Goal: Information Seeking & Learning: Learn about a topic

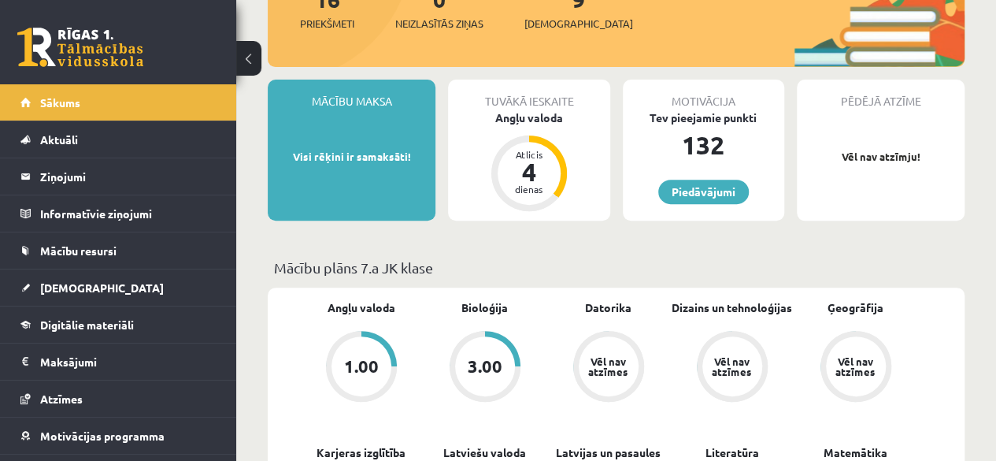
scroll to position [63, 0]
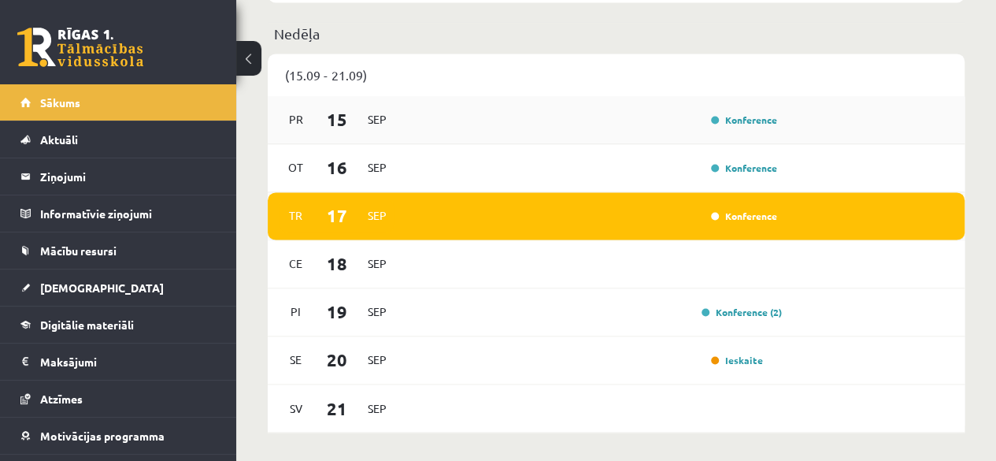
scroll to position [1103, 0]
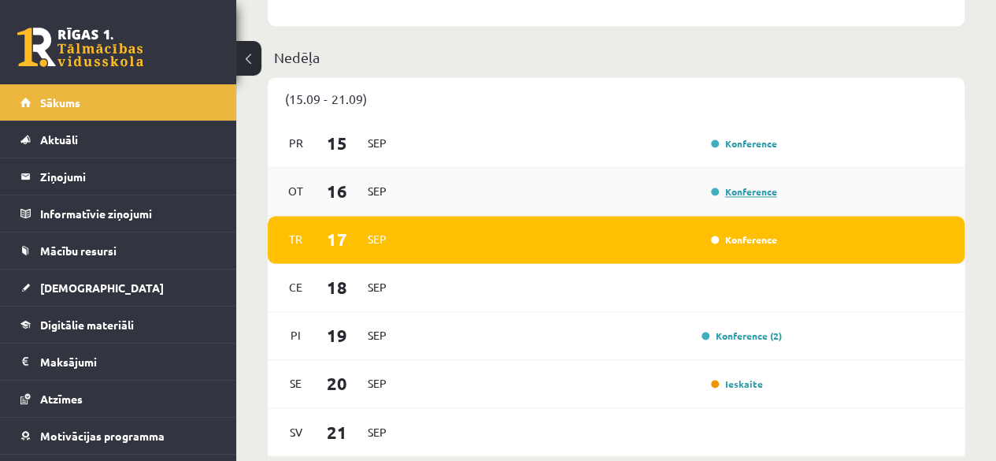
click at [727, 195] on link "Konference" at bounding box center [744, 191] width 66 height 13
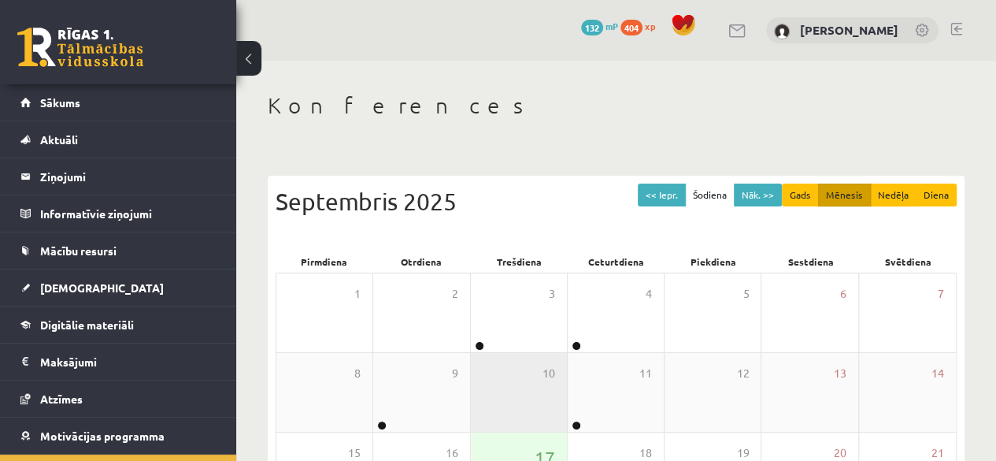
scroll to position [158, 0]
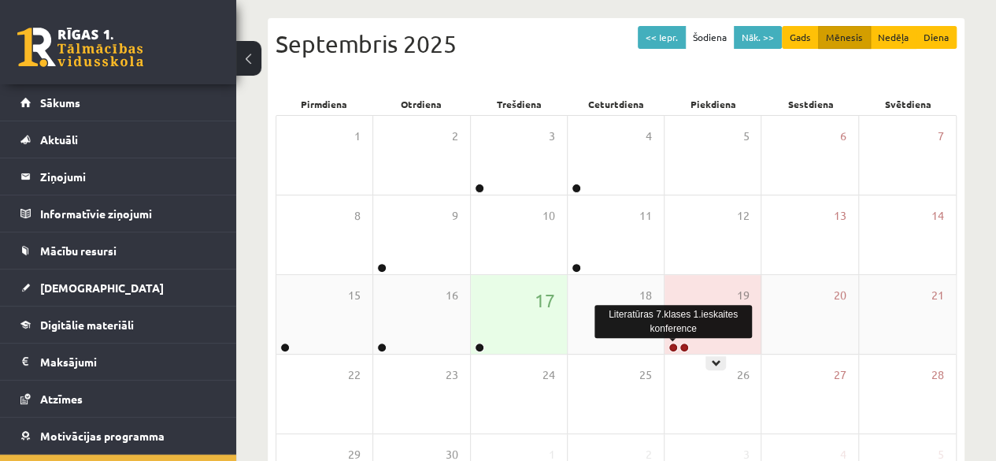
click at [671, 347] on link at bounding box center [673, 347] width 9 height 9
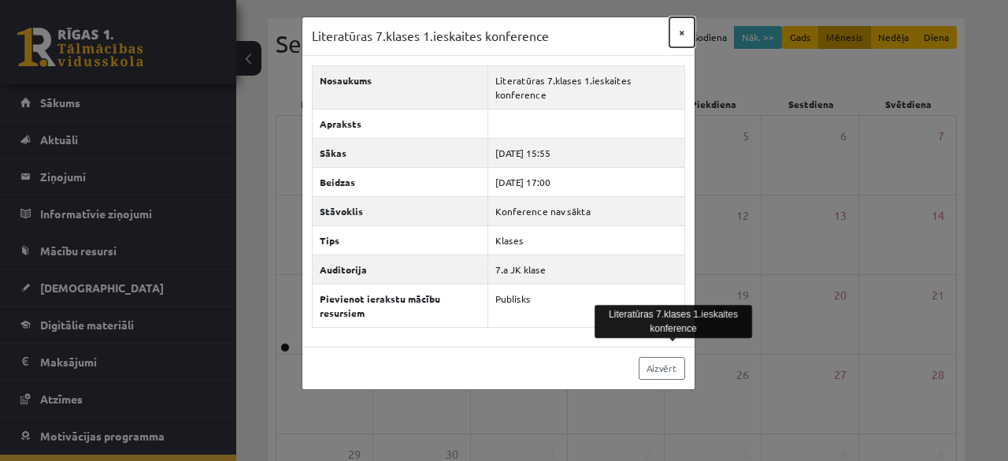
click at [680, 35] on button "×" at bounding box center [681, 32] width 25 height 30
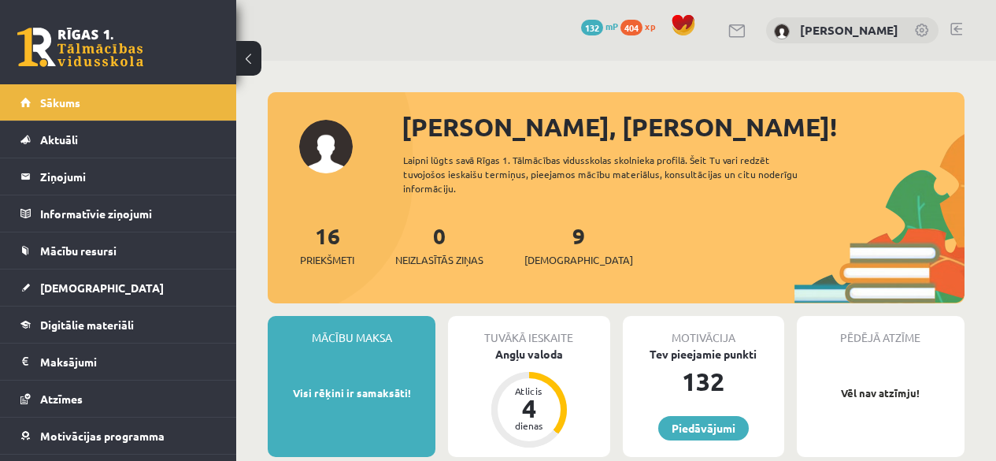
scroll to position [1103, 0]
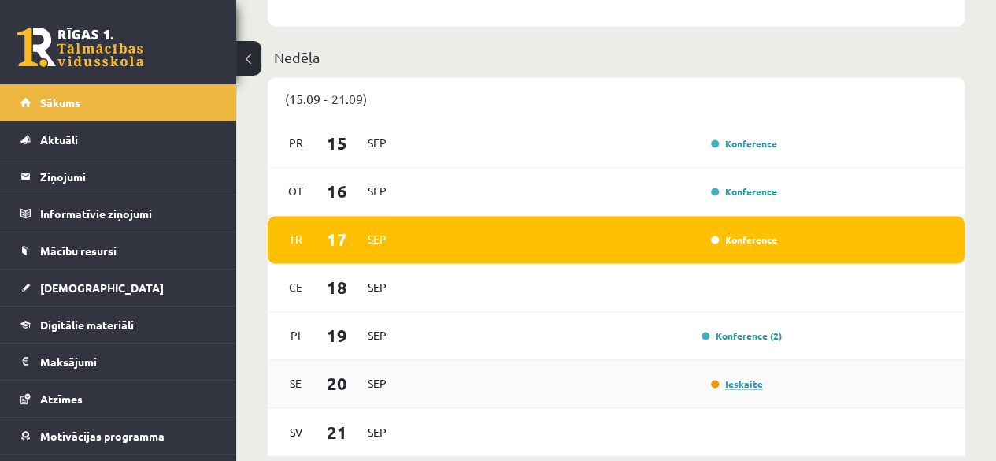
click at [725, 384] on link "Ieskaite" at bounding box center [737, 383] width 52 height 13
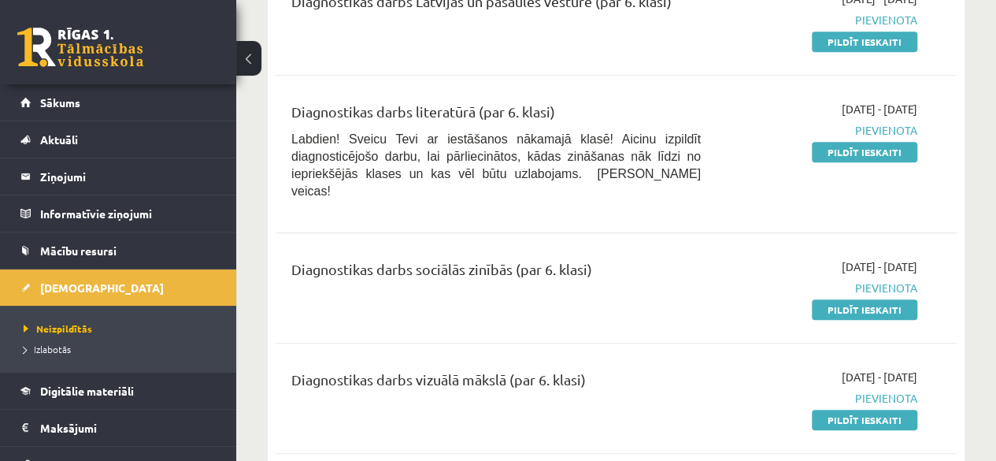
scroll to position [394, 0]
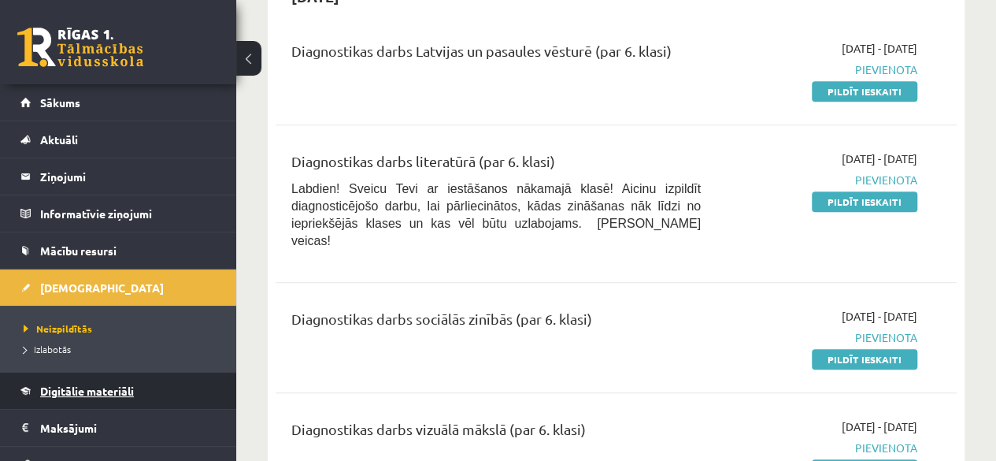
click at [74, 390] on span "Digitālie materiāli" at bounding box center [87, 391] width 94 height 14
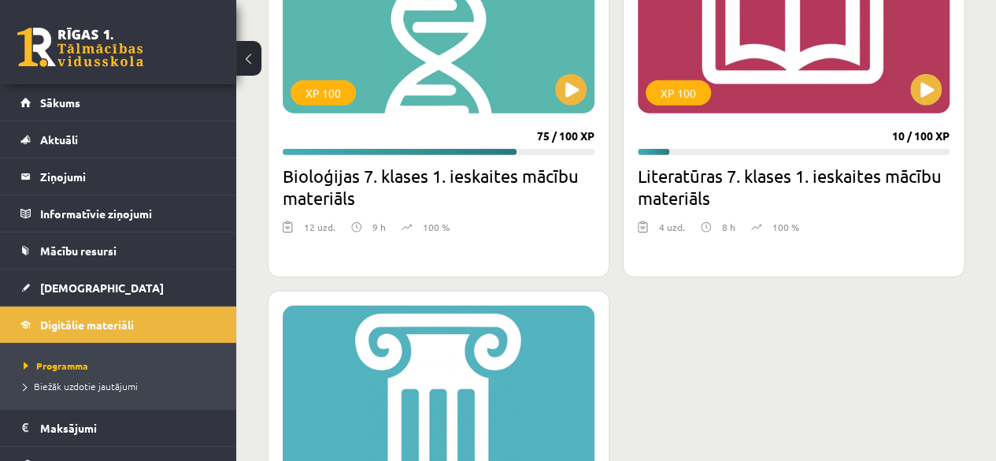
scroll to position [2048, 0]
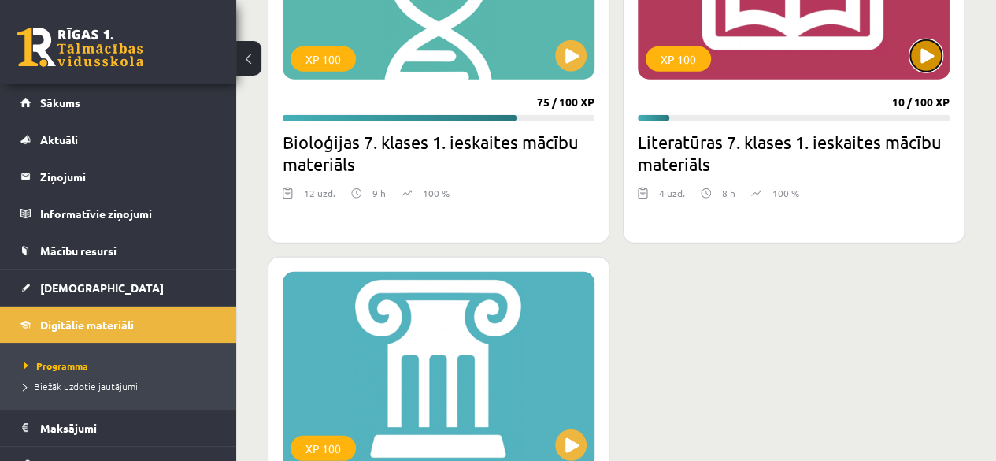
click at [923, 61] on button at bounding box center [926, 56] width 32 height 32
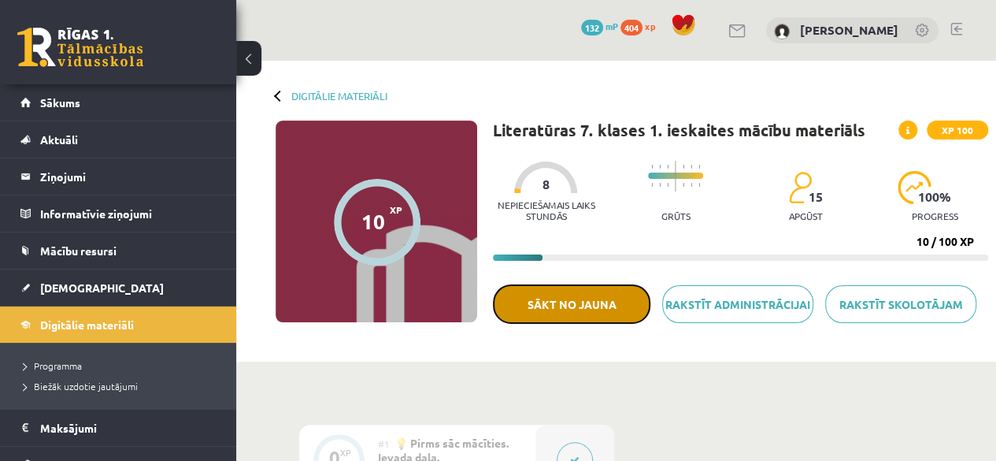
click at [578, 317] on button "Sākt no jauna" at bounding box center [572, 303] width 158 height 39
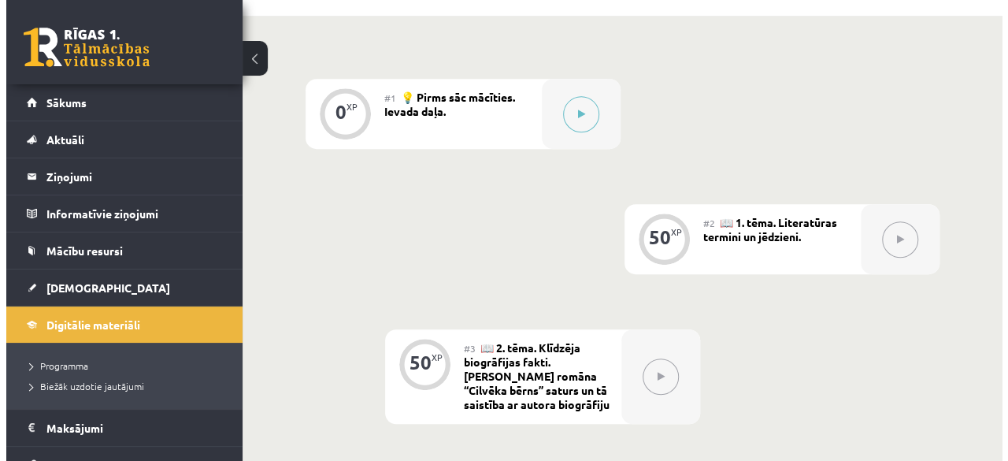
scroll to position [315, 0]
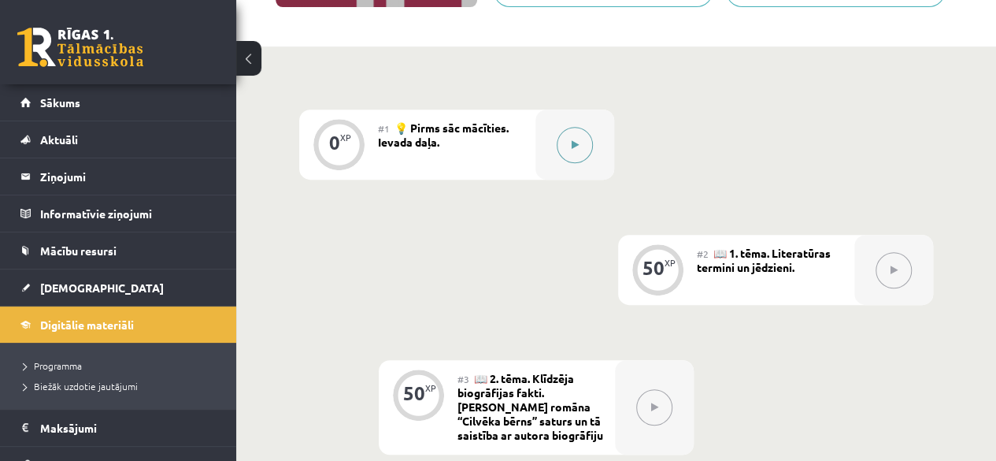
click at [564, 132] on button at bounding box center [575, 145] width 36 height 36
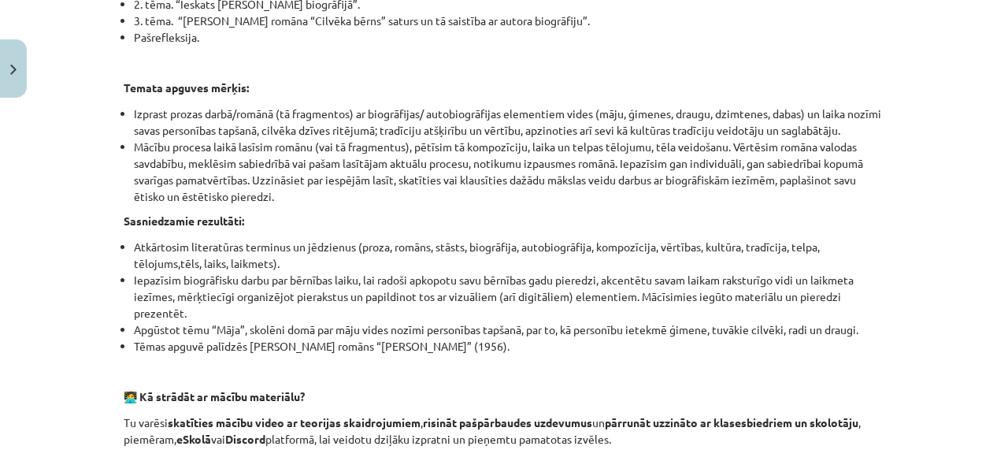
scroll to position [473, 0]
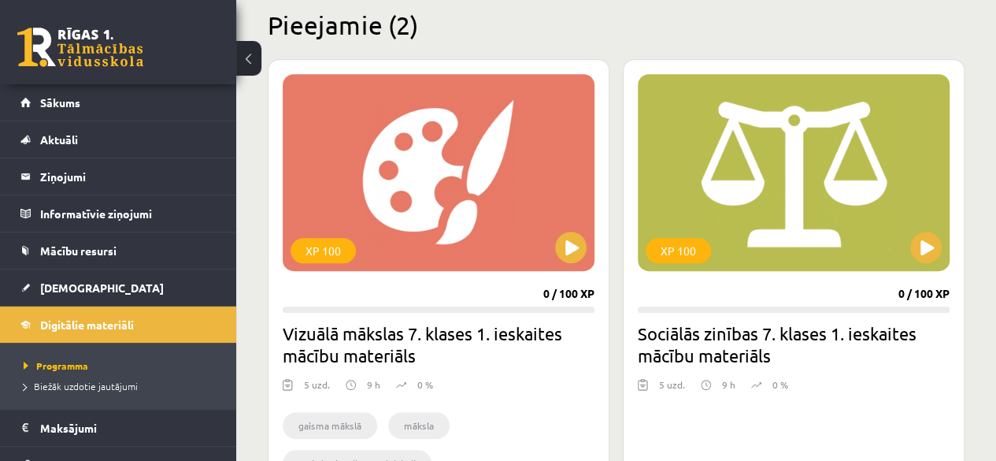
scroll to position [389, 0]
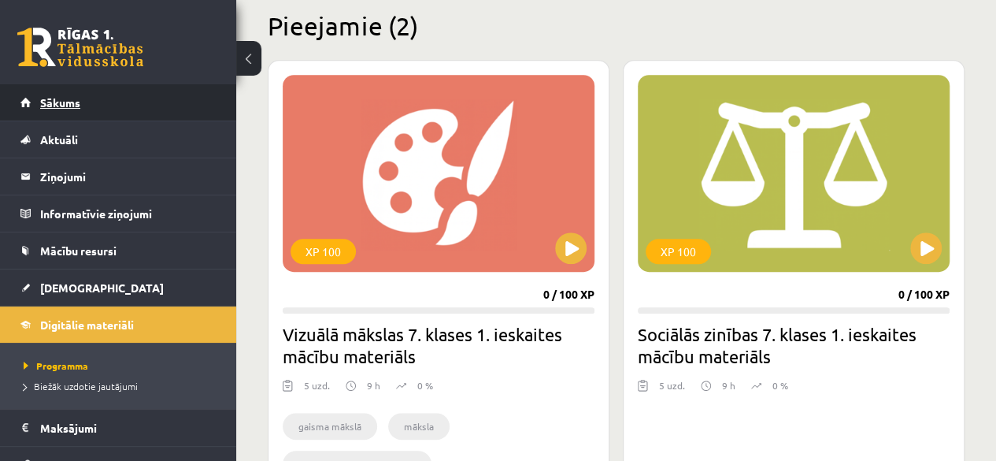
click at [70, 106] on span "Sākums" at bounding box center [60, 102] width 40 height 14
